Goal: Transaction & Acquisition: Purchase product/service

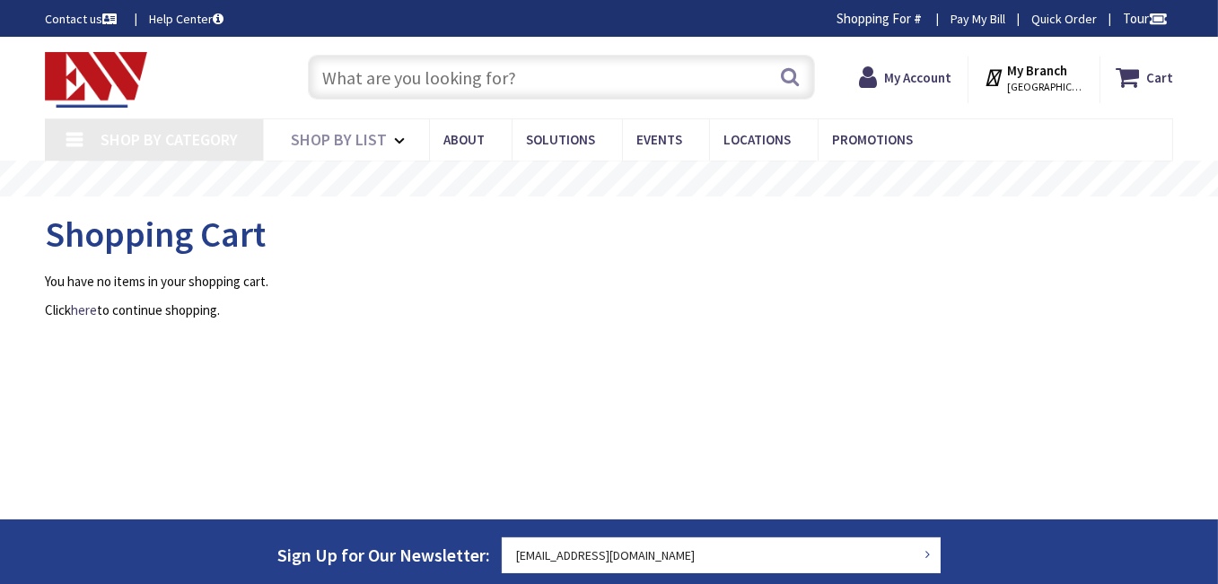
click at [355, 83] on input "text" at bounding box center [561, 77] width 507 height 45
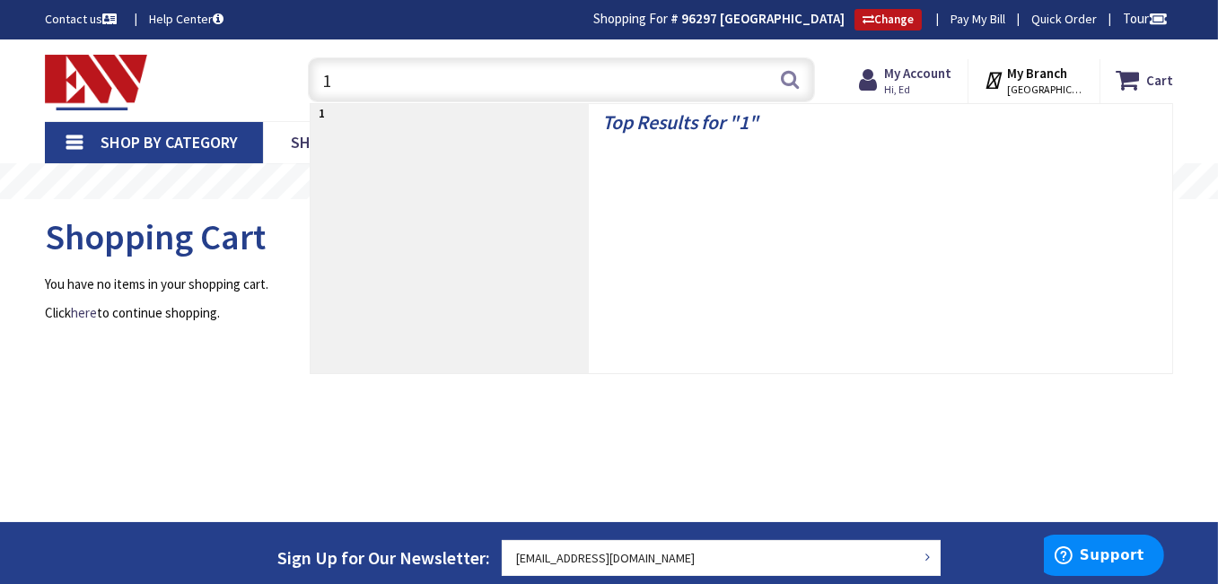
type input "18"
type input "[GEOGRAPHIC_DATA], [GEOGRAPHIC_DATA]"
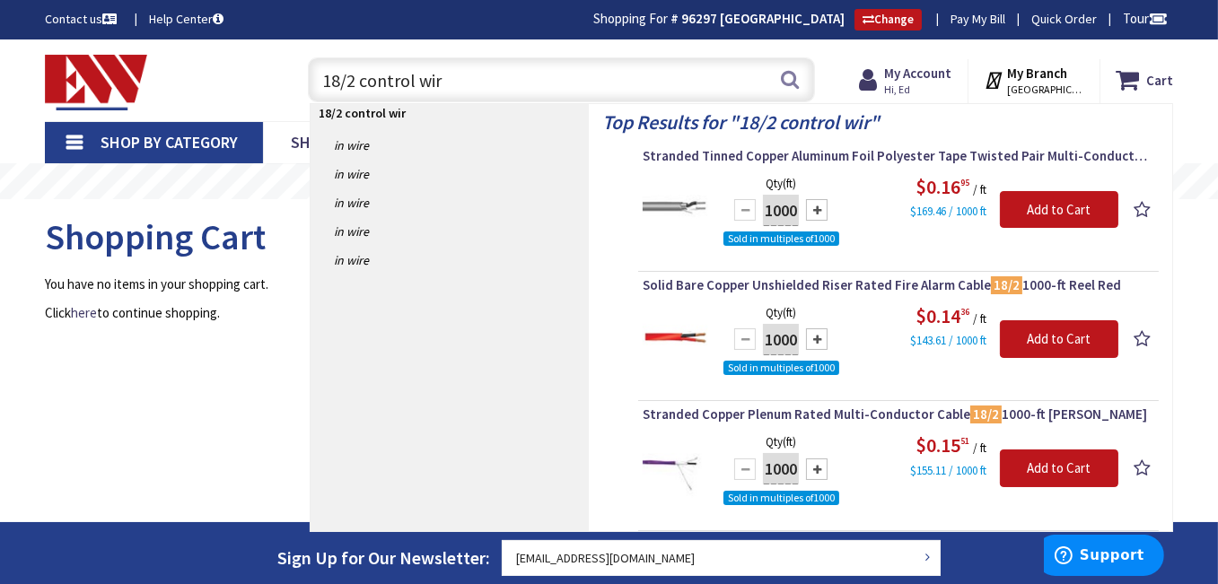
type input "18/2 control wire"
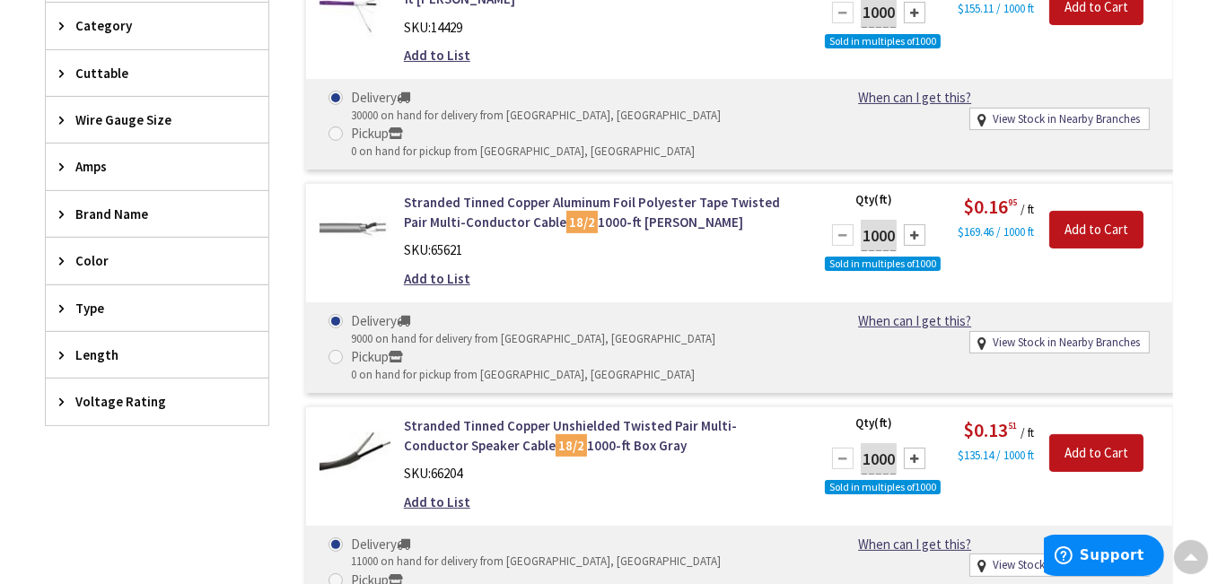
scroll to position [720, 0]
